Goal: Find specific page/section: Find specific page/section

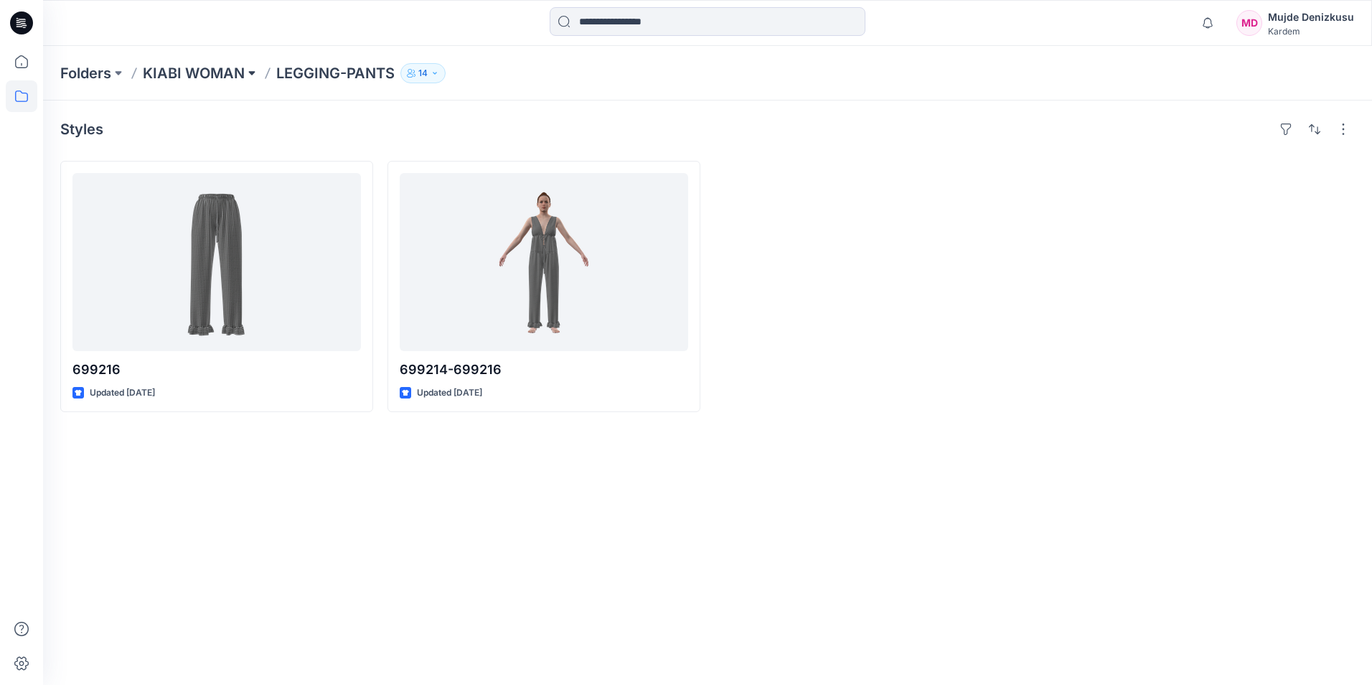
click at [250, 74] on button at bounding box center [252, 73] width 14 height 20
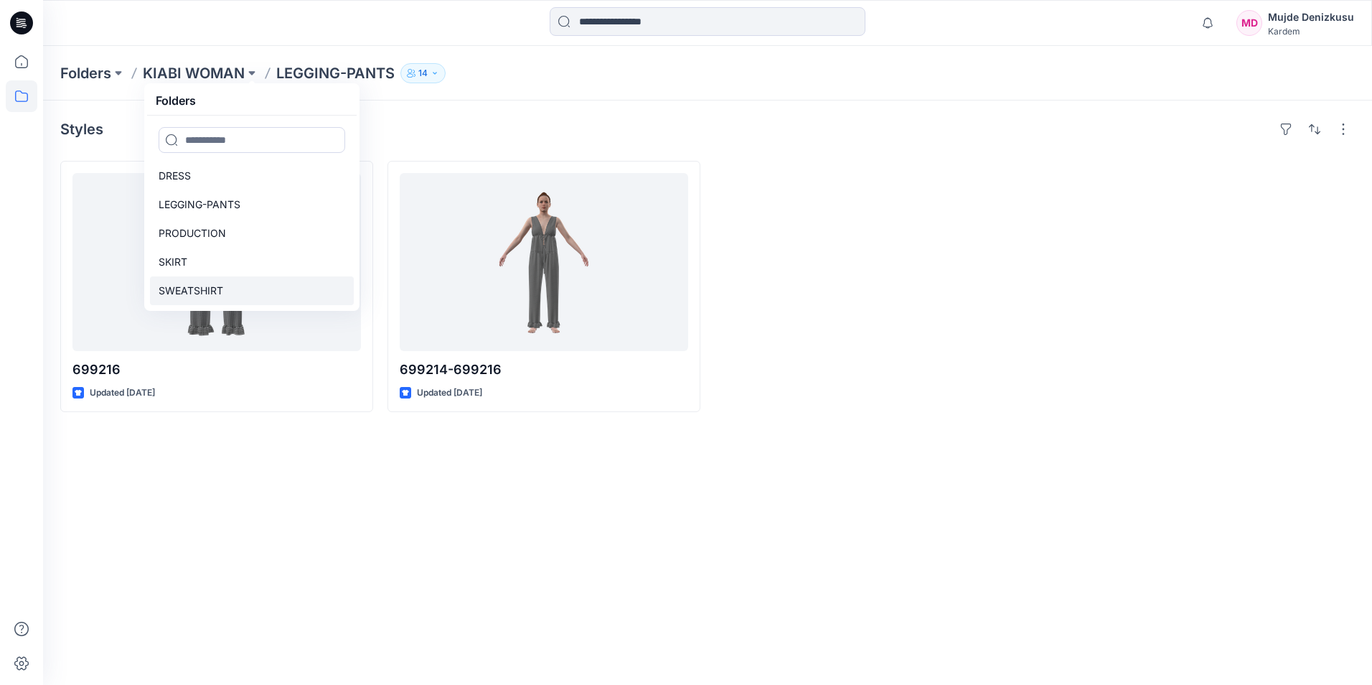
scroll to position [57, 0]
click at [193, 283] on p "TSHIRT" at bounding box center [177, 290] width 36 height 17
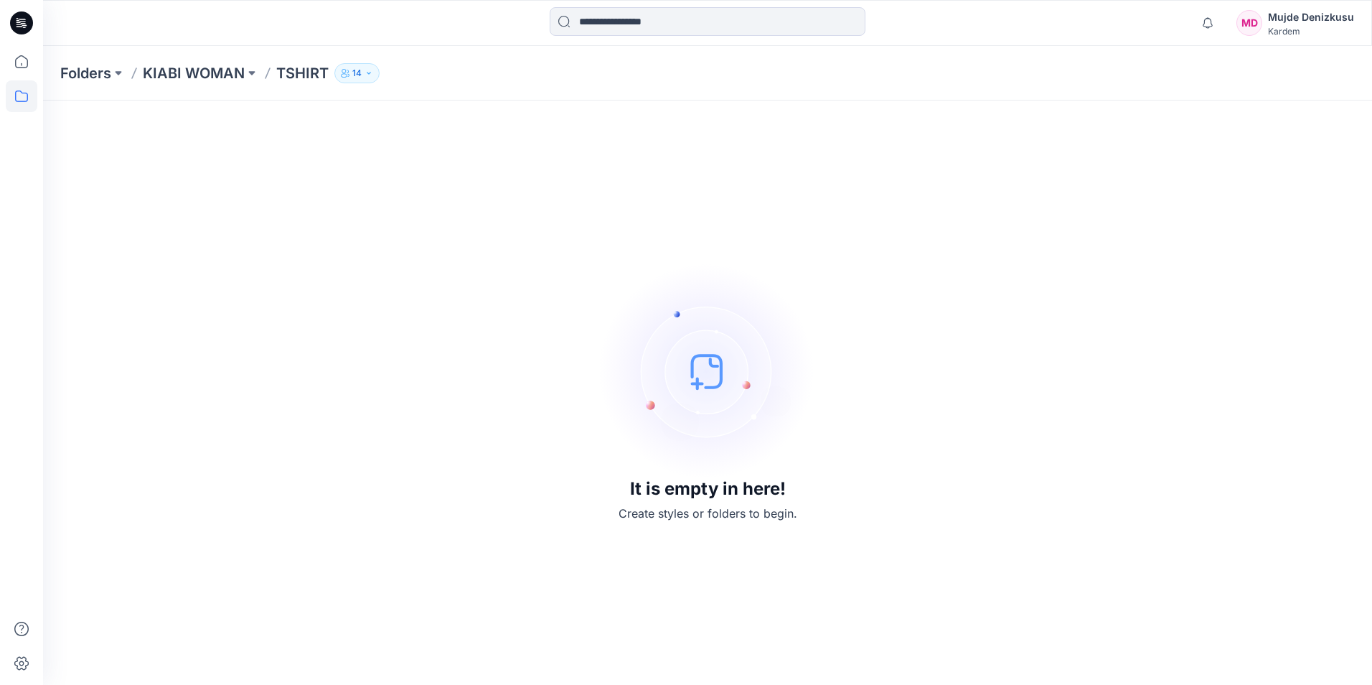
click at [360, 70] on p "14" at bounding box center [356, 73] width 9 height 16
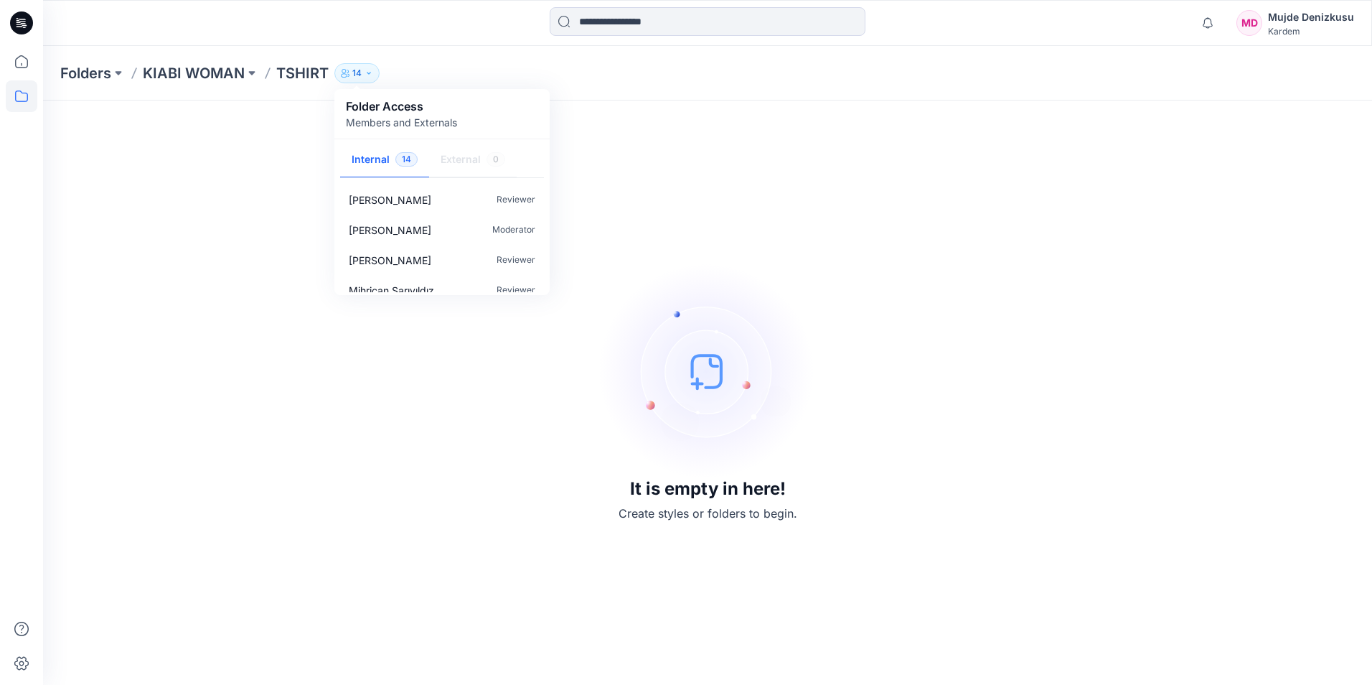
click at [360, 70] on p "14" at bounding box center [356, 73] width 9 height 16
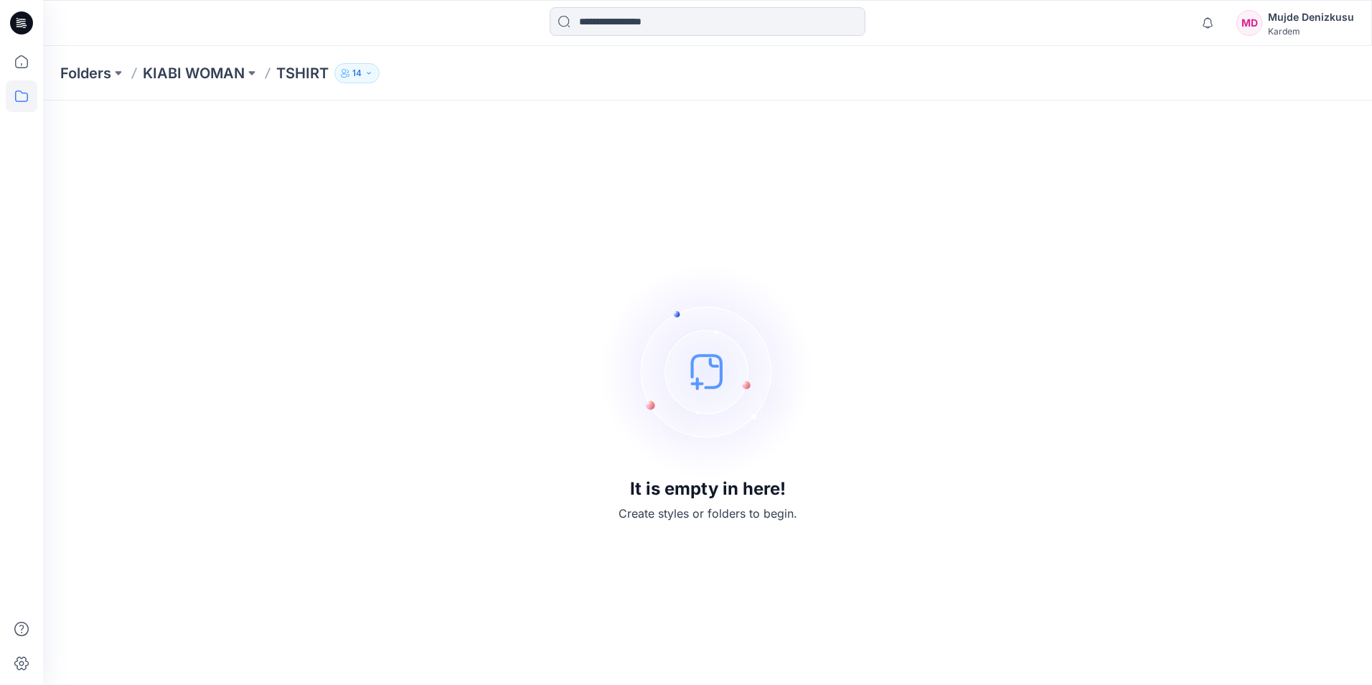
click at [864, 200] on div "It is empty in here! Create styles or folders to begin." at bounding box center [707, 393] width 1295 height 550
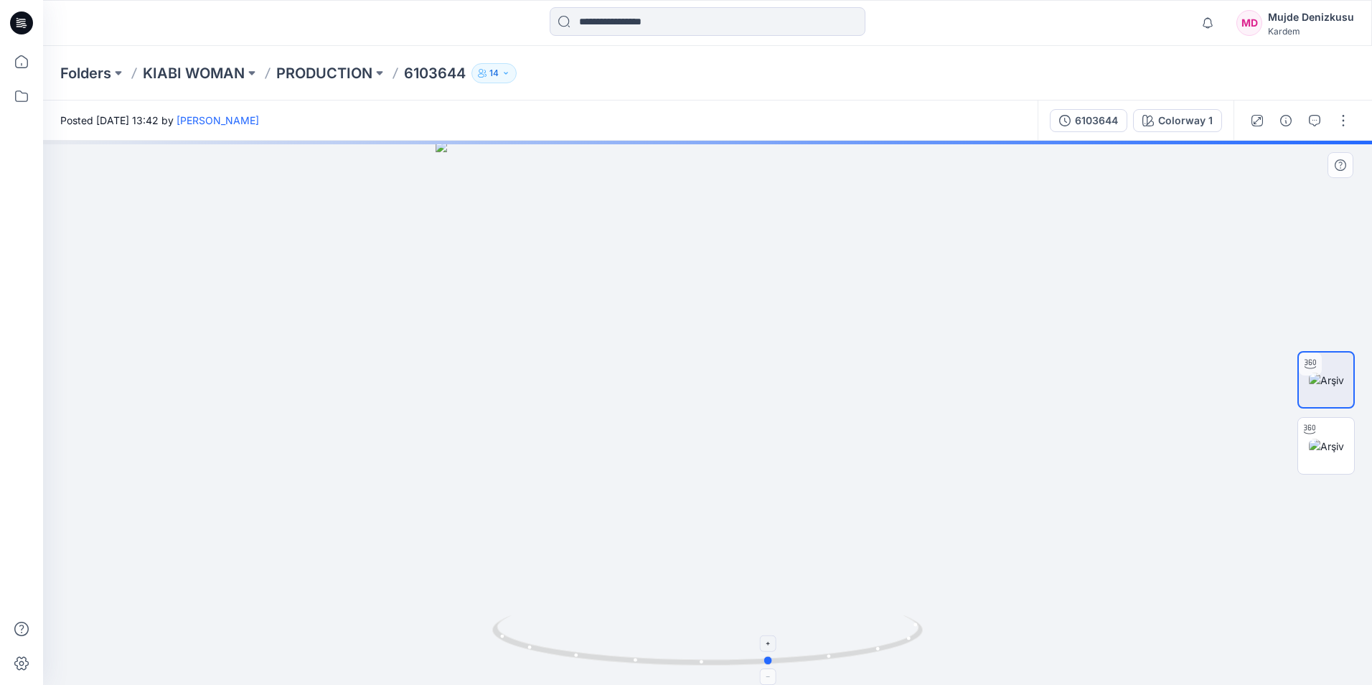
drag, startPoint x: 706, startPoint y: 666, endPoint x: 769, endPoint y: 667, distance: 63.2
click at [769, 667] on icon at bounding box center [709, 642] width 434 height 54
drag, startPoint x: 768, startPoint y: 667, endPoint x: 825, endPoint y: 663, distance: 57.5
click at [825, 663] on icon at bounding box center [709, 642] width 434 height 54
drag, startPoint x: 825, startPoint y: 663, endPoint x: 839, endPoint y: 662, distance: 13.7
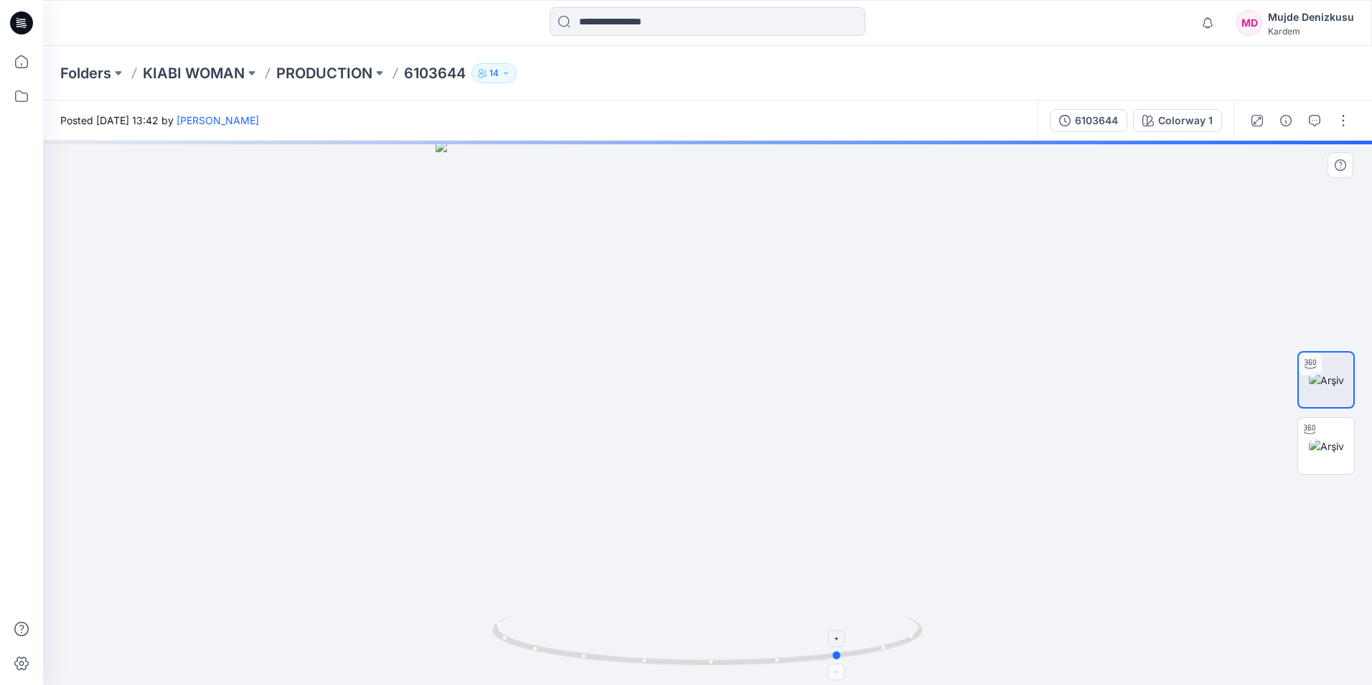
click at [839, 662] on icon at bounding box center [709, 642] width 434 height 54
drag, startPoint x: 839, startPoint y: 662, endPoint x: 867, endPoint y: 659, distance: 28.1
click at [867, 659] on icon at bounding box center [709, 642] width 434 height 54
drag, startPoint x: 867, startPoint y: 659, endPoint x: 889, endPoint y: 655, distance: 22.5
click at [889, 655] on foreignobject at bounding box center [887, 663] width 17 height 17
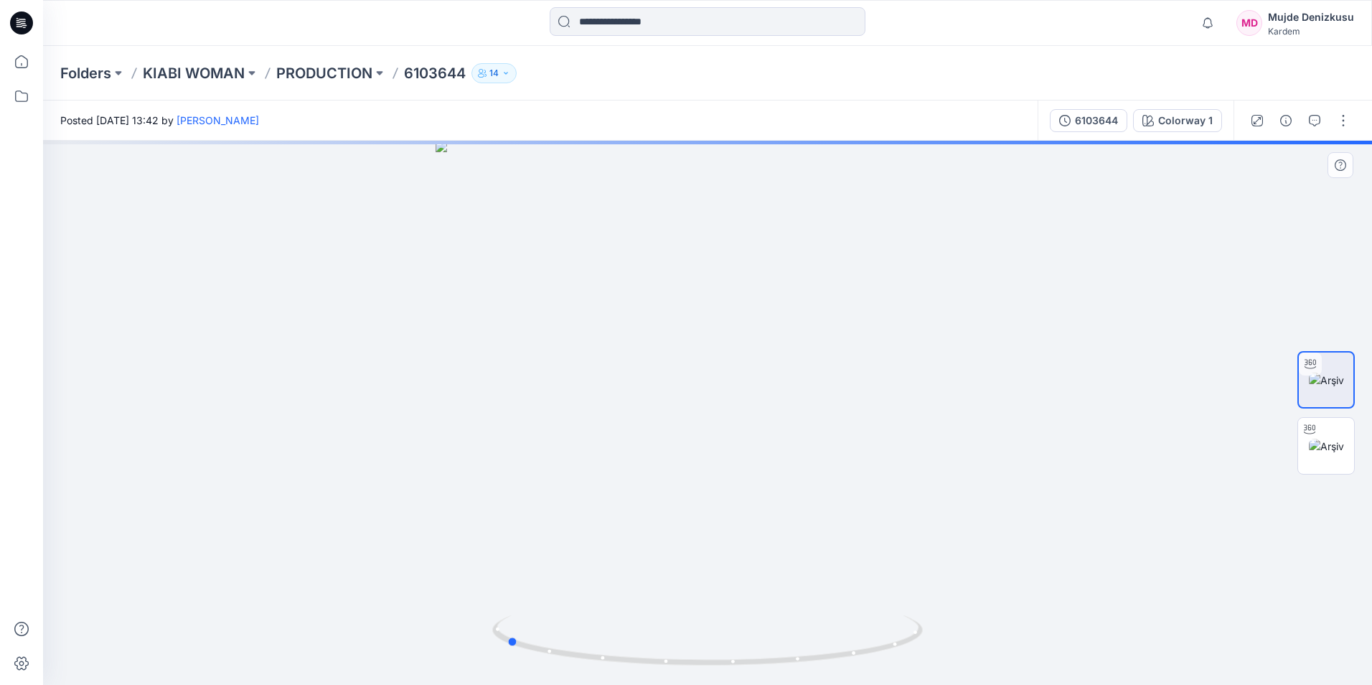
drag, startPoint x: 902, startPoint y: 645, endPoint x: 934, endPoint y: 637, distance: 33.4
click at [934, 637] on div at bounding box center [707, 413] width 1329 height 544
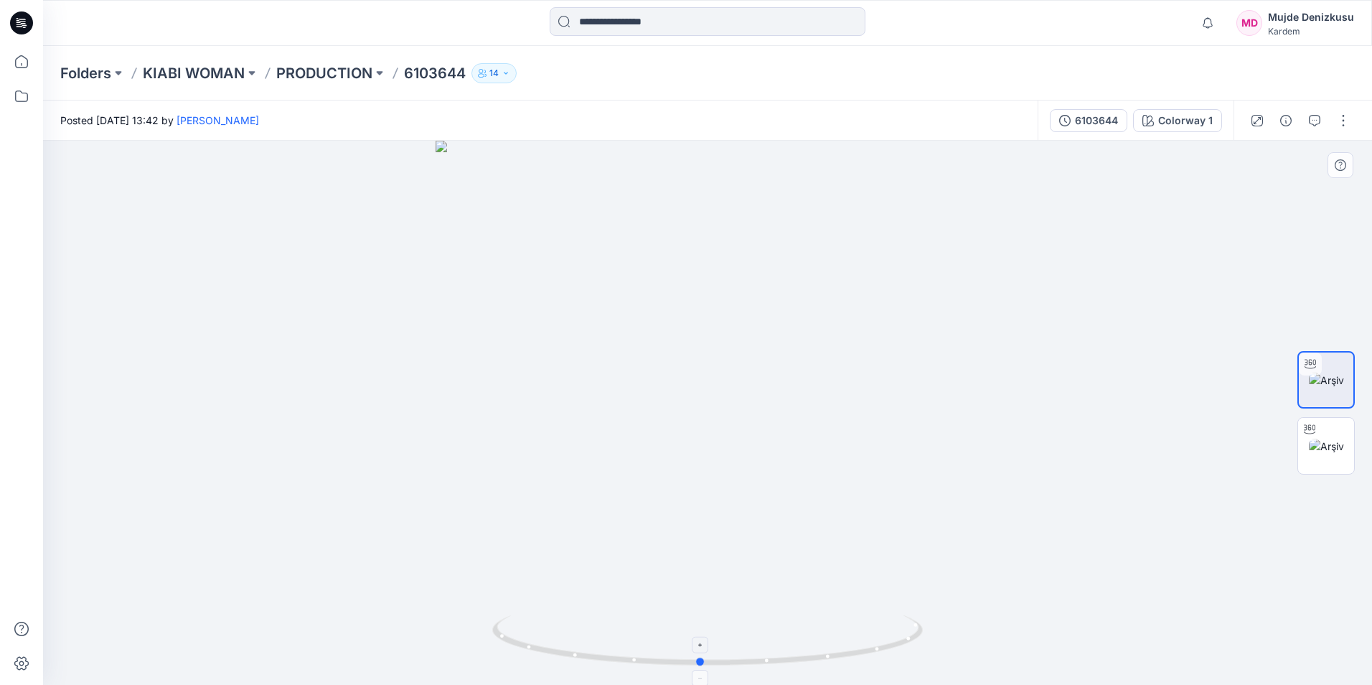
drag, startPoint x: 934, startPoint y: 637, endPoint x: 698, endPoint y: 652, distance: 236.7
click at [698, 652] on div at bounding box center [707, 413] width 1329 height 544
click at [1069, 626] on div at bounding box center [707, 413] width 1329 height 544
